Goal: Task Accomplishment & Management: Use online tool/utility

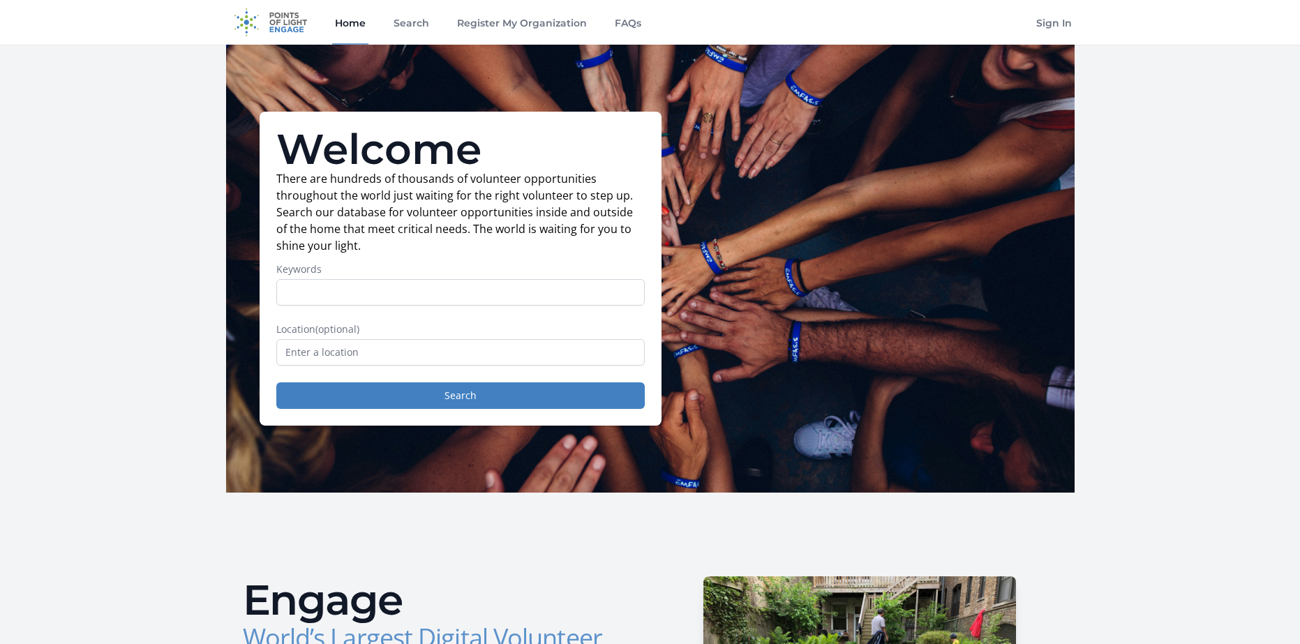
click at [435, 300] on input "Keywords" at bounding box center [460, 292] width 368 height 27
click at [577, 362] on input "text" at bounding box center [460, 352] width 368 height 27
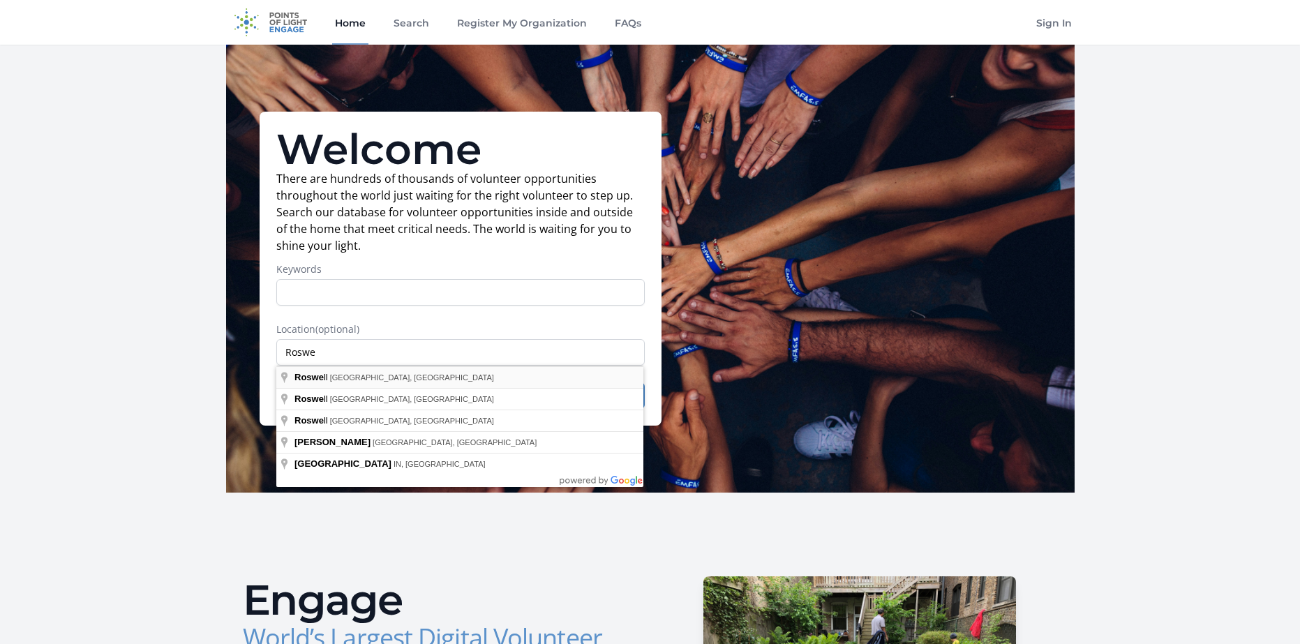
type input "[GEOGRAPHIC_DATA], [GEOGRAPHIC_DATA], [GEOGRAPHIC_DATA]"
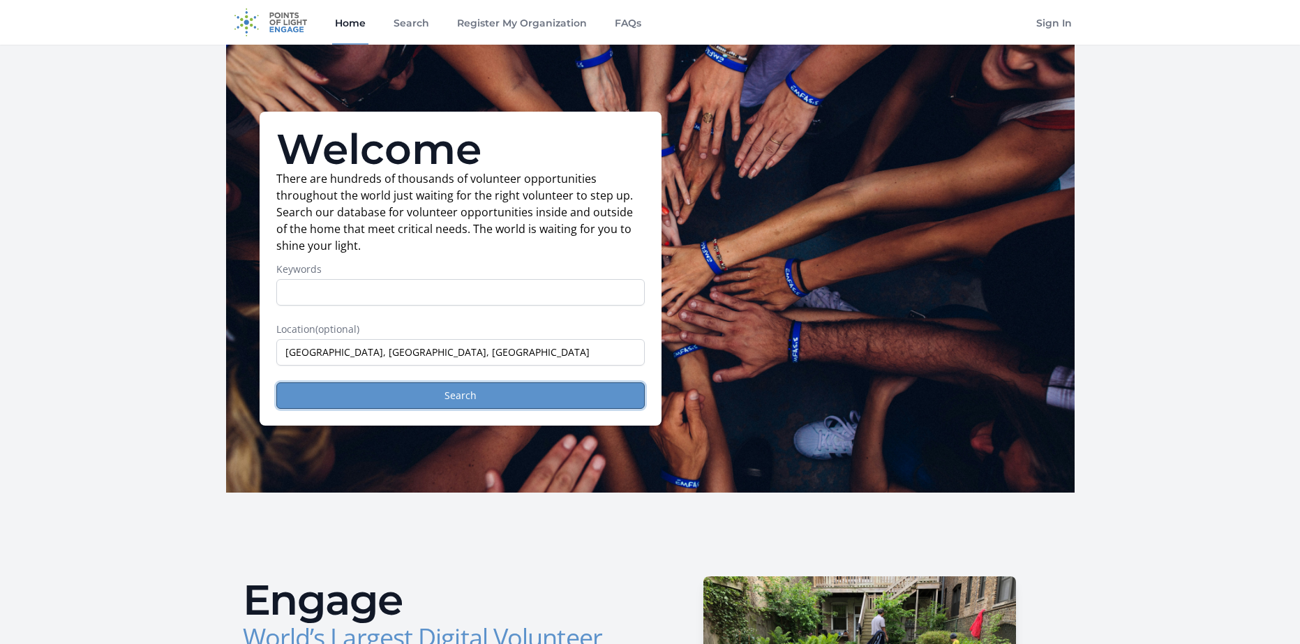
click at [384, 391] on button "Search" at bounding box center [460, 395] width 368 height 27
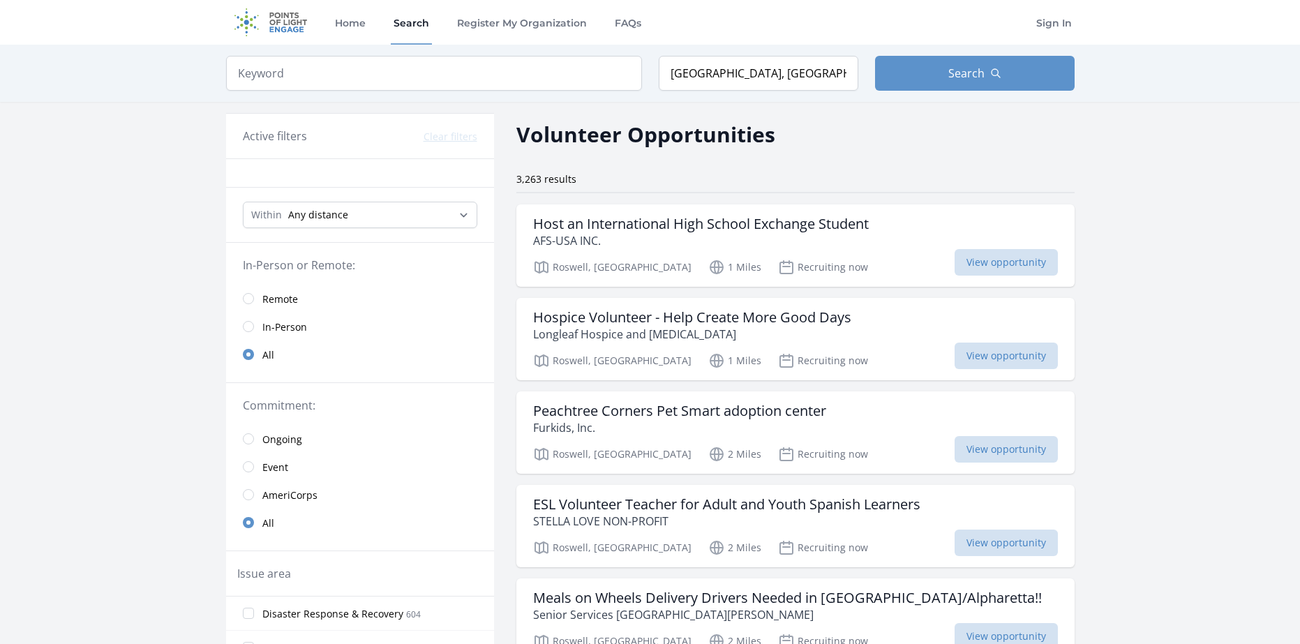
click at [853, 144] on div "Volunteer Opportunities" at bounding box center [795, 134] width 558 height 31
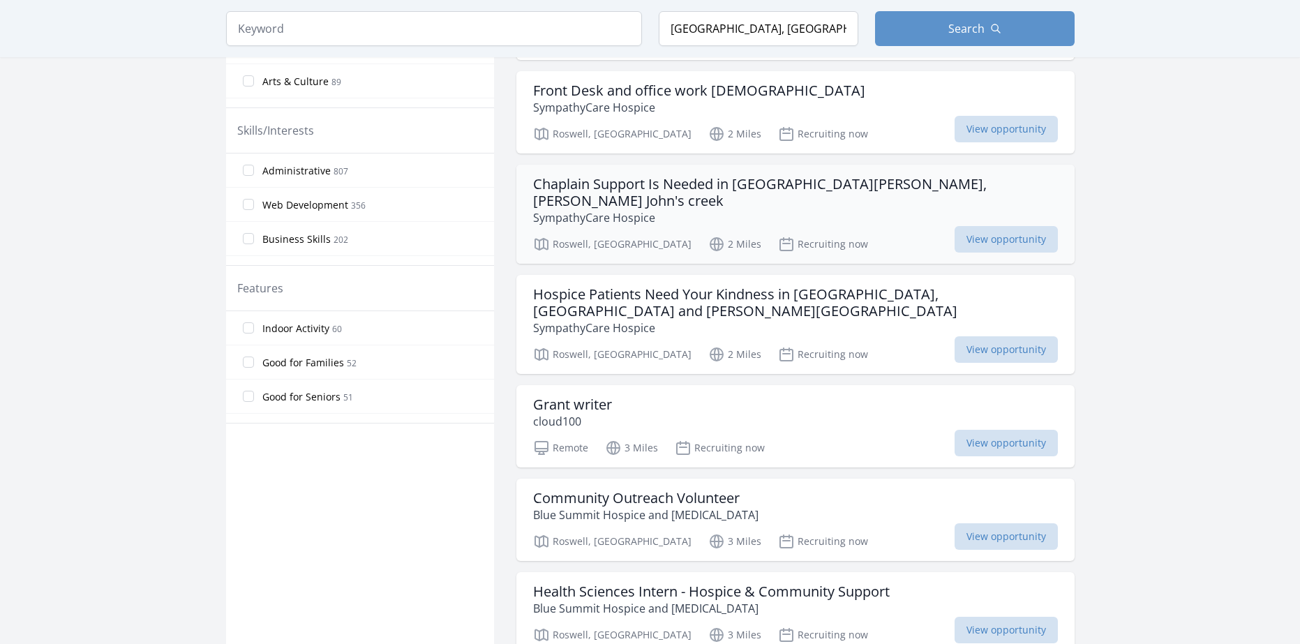
scroll to position [768, 0]
